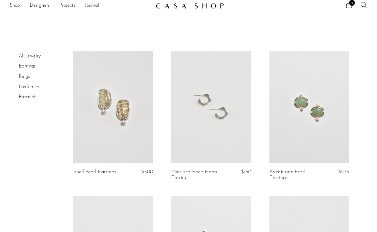
scroll to position [5, 0]
click at [286, 114] on link at bounding box center [310, 106] width 80 height 112
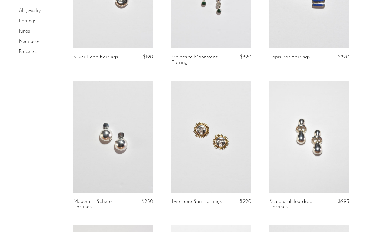
scroll to position [263, 0]
click at [303, 145] on link at bounding box center [310, 137] width 80 height 112
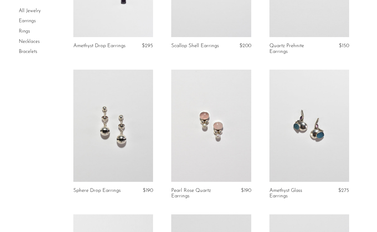
scroll to position [996, 0]
click at [124, 137] on link at bounding box center [113, 125] width 80 height 112
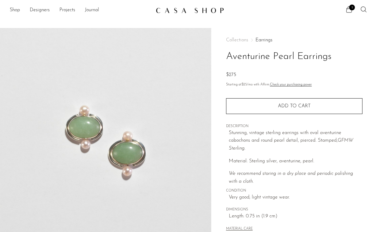
scroll to position [164, 0]
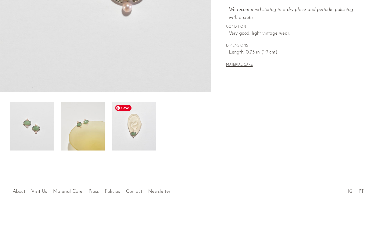
click at [136, 136] on img at bounding box center [134, 126] width 44 height 49
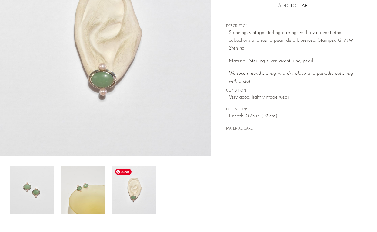
scroll to position [99, 0]
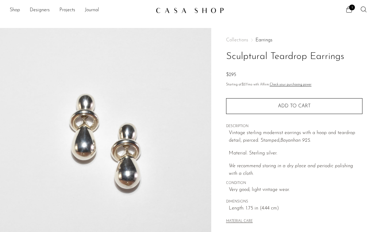
scroll to position [164, 0]
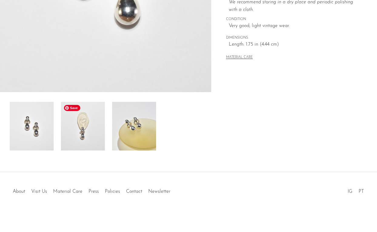
click at [97, 135] on img at bounding box center [83, 126] width 44 height 49
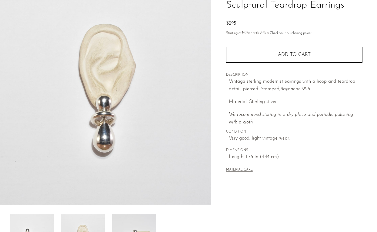
scroll to position [38, 0]
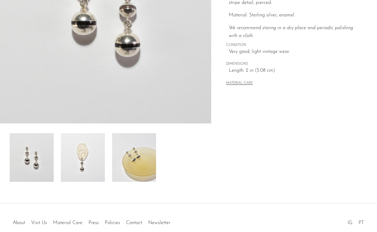
scroll to position [134, 0]
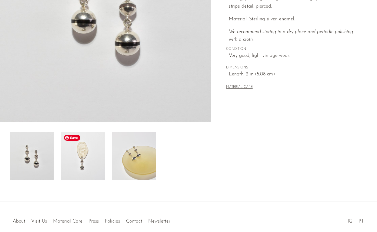
click at [83, 156] on img at bounding box center [83, 155] width 44 height 49
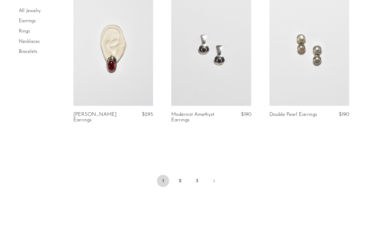
scroll to position [1648, 0]
click at [181, 176] on link "2" at bounding box center [180, 181] width 12 height 12
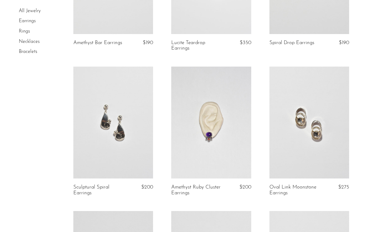
scroll to position [435, 0]
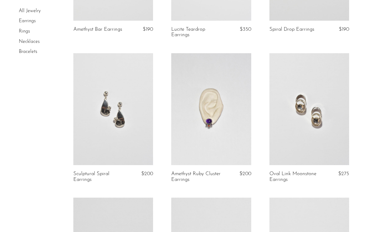
click at [317, 102] on link at bounding box center [310, 109] width 80 height 112
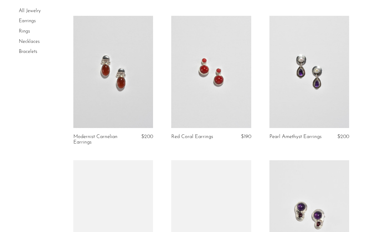
scroll to position [619, 0]
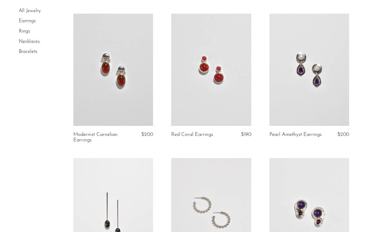
click at [200, 88] on link at bounding box center [211, 70] width 80 height 112
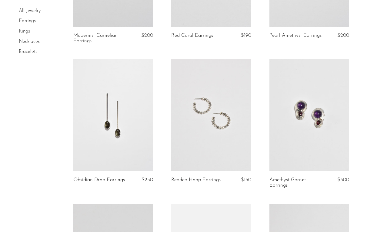
scroll to position [718, 0]
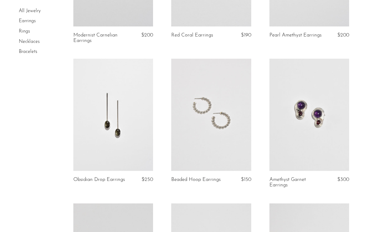
click at [203, 126] on link at bounding box center [211, 115] width 80 height 112
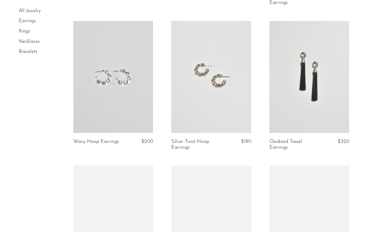
scroll to position [904, 0]
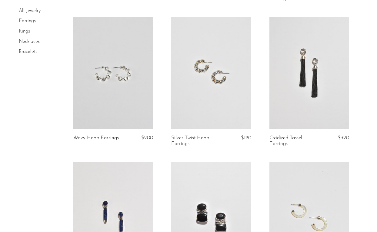
click at [130, 96] on link at bounding box center [113, 73] width 80 height 112
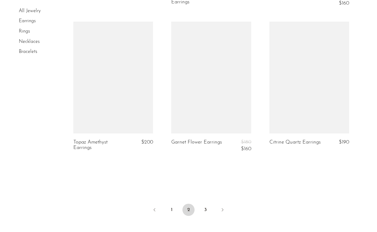
scroll to position [1628, 0]
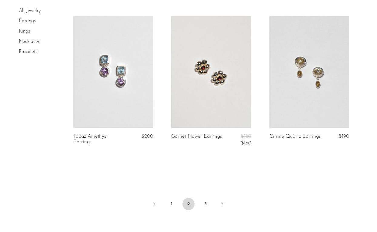
click at [198, 92] on link at bounding box center [211, 72] width 80 height 112
click at [204, 205] on link "3" at bounding box center [206, 204] width 12 height 12
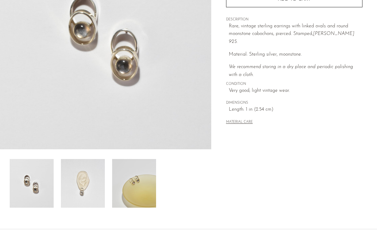
scroll to position [110, 0]
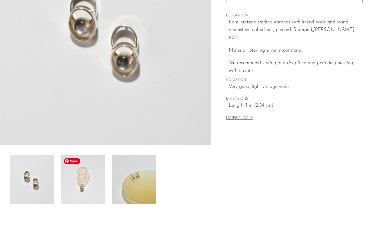
click at [97, 178] on img at bounding box center [83, 179] width 44 height 49
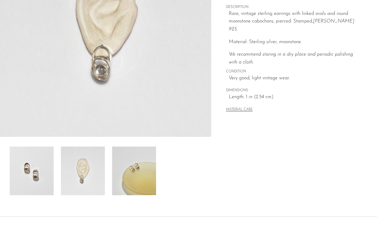
scroll to position [121, 0]
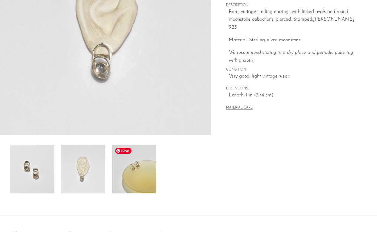
click at [136, 183] on img at bounding box center [134, 168] width 44 height 49
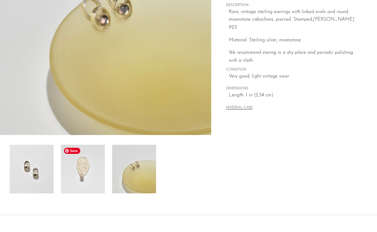
click at [97, 176] on img at bounding box center [83, 168] width 44 height 49
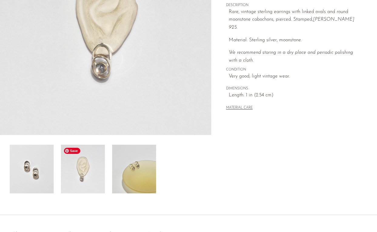
scroll to position [99, 0]
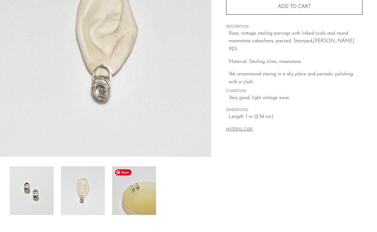
click at [137, 200] on img at bounding box center [134, 190] width 44 height 49
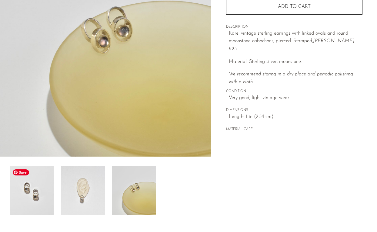
click at [48, 206] on img at bounding box center [32, 190] width 44 height 49
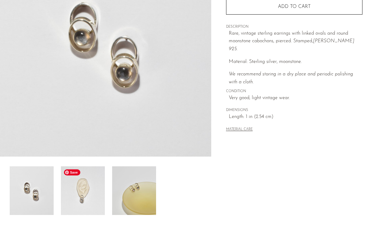
click at [84, 208] on img at bounding box center [83, 190] width 44 height 49
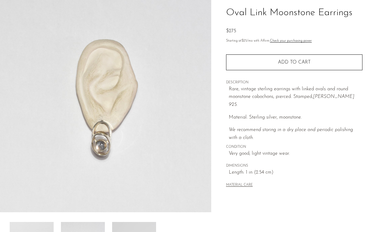
scroll to position [43, 0]
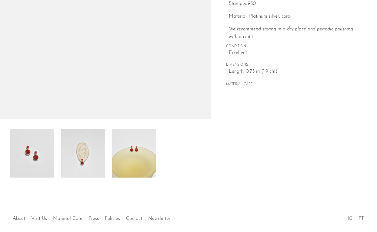
scroll to position [145, 0]
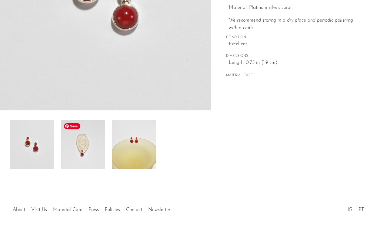
click at [93, 145] on img at bounding box center [83, 144] width 44 height 49
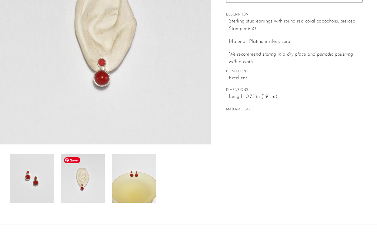
scroll to position [111, 0]
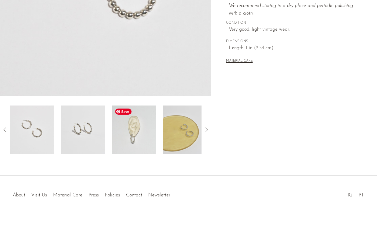
click at [137, 139] on img at bounding box center [134, 129] width 44 height 49
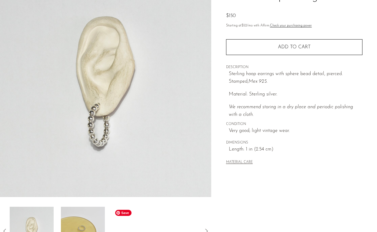
scroll to position [58, 0]
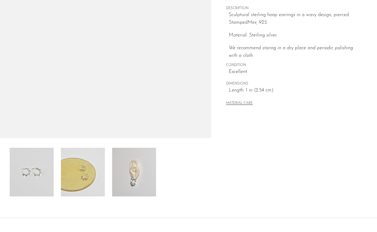
scroll to position [122, 0]
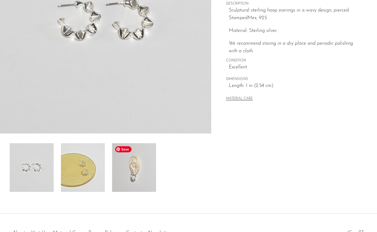
click at [135, 185] on img at bounding box center [134, 167] width 44 height 49
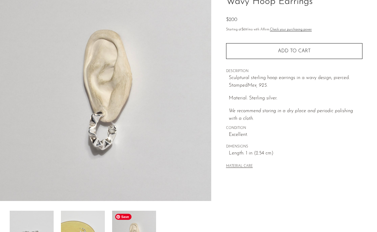
scroll to position [52, 0]
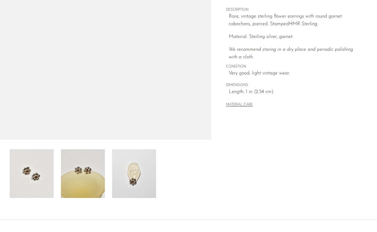
scroll to position [164, 0]
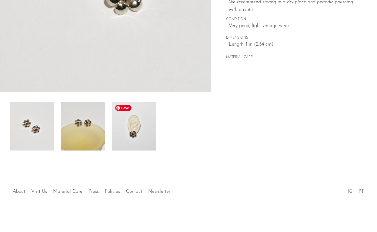
click at [144, 133] on img at bounding box center [134, 126] width 44 height 49
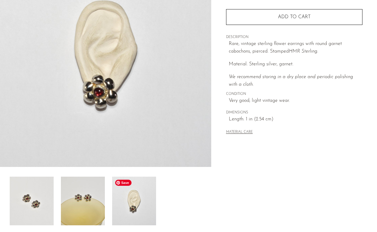
scroll to position [88, 0]
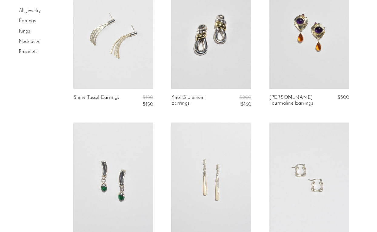
scroll to position [79, 0]
click at [308, 52] on link at bounding box center [310, 33] width 80 height 112
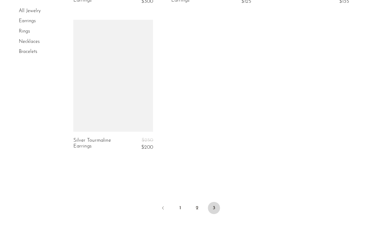
scroll to position [477, 0]
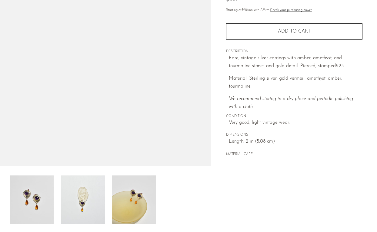
scroll to position [100, 0]
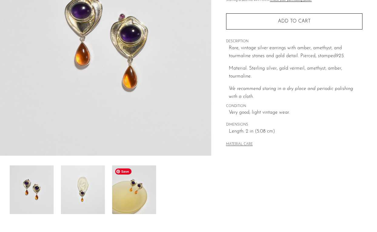
click at [98, 195] on img at bounding box center [83, 189] width 44 height 49
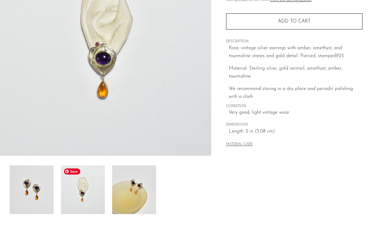
scroll to position [75, 0]
